Goal: Task Accomplishment & Management: Manage account settings

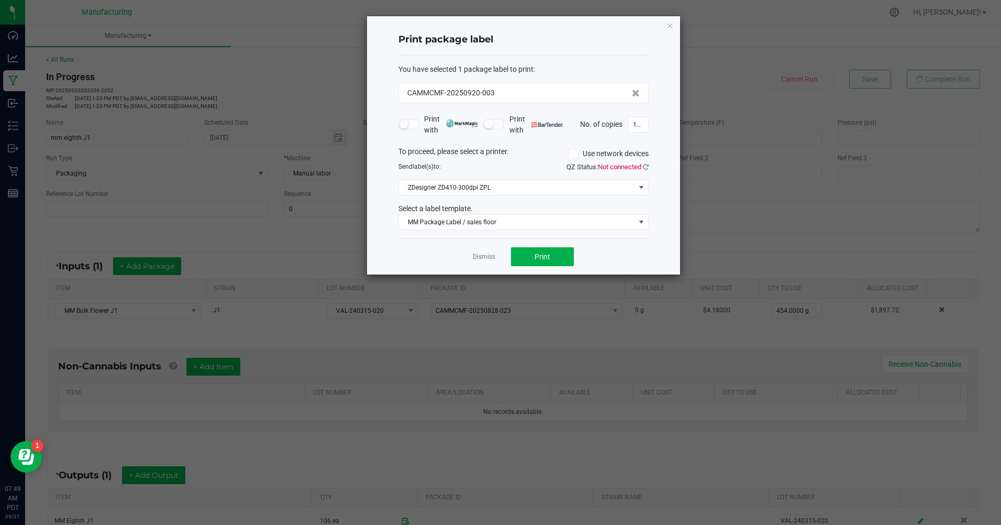
click at [670, 24] on icon "button" at bounding box center [670, 25] width 7 height 13
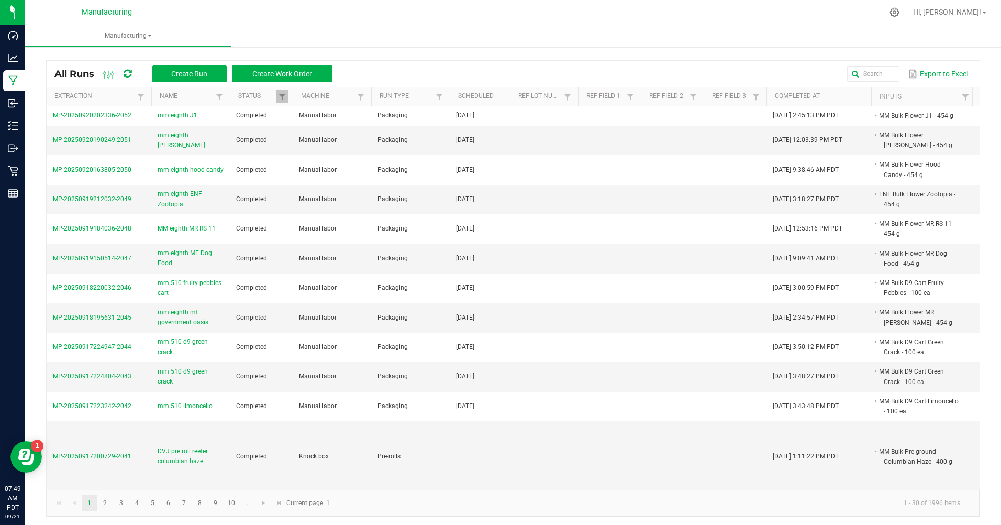
click at [970, 10] on span "Hi, [PERSON_NAME]!" at bounding box center [947, 12] width 68 height 8
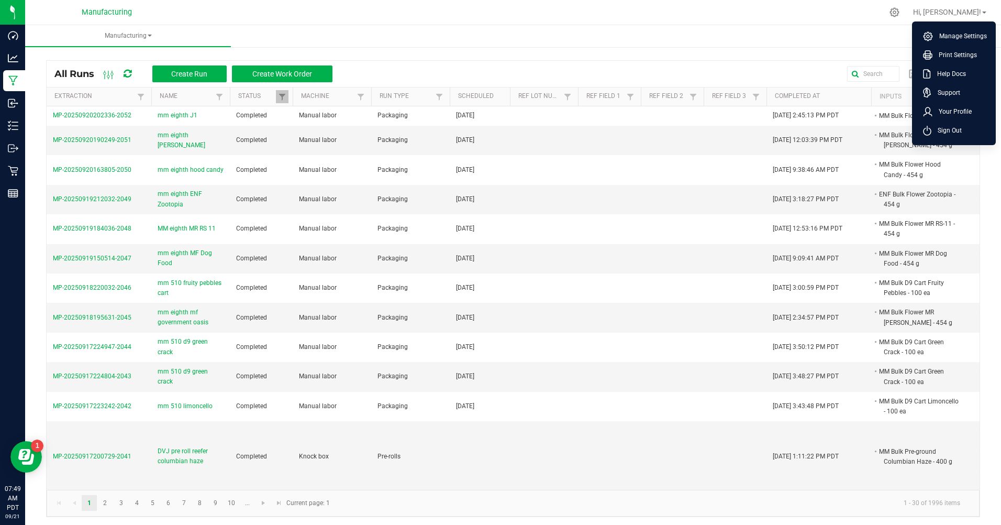
click at [941, 131] on span "Sign Out" at bounding box center [946, 130] width 30 height 10
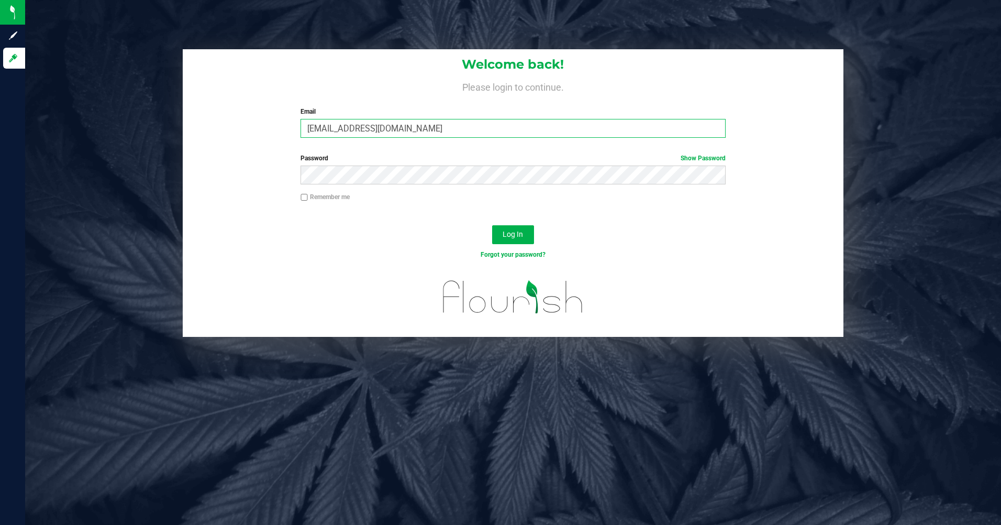
click at [509, 124] on input "[EMAIL_ADDRESS][DOMAIN_NAME]" at bounding box center [513, 128] width 425 height 19
type input "[EMAIL_ADDRESS][DOMAIN_NAME]"
click at [514, 237] on span "Log In" at bounding box center [513, 234] width 20 height 8
